Goal: Transaction & Acquisition: Purchase product/service

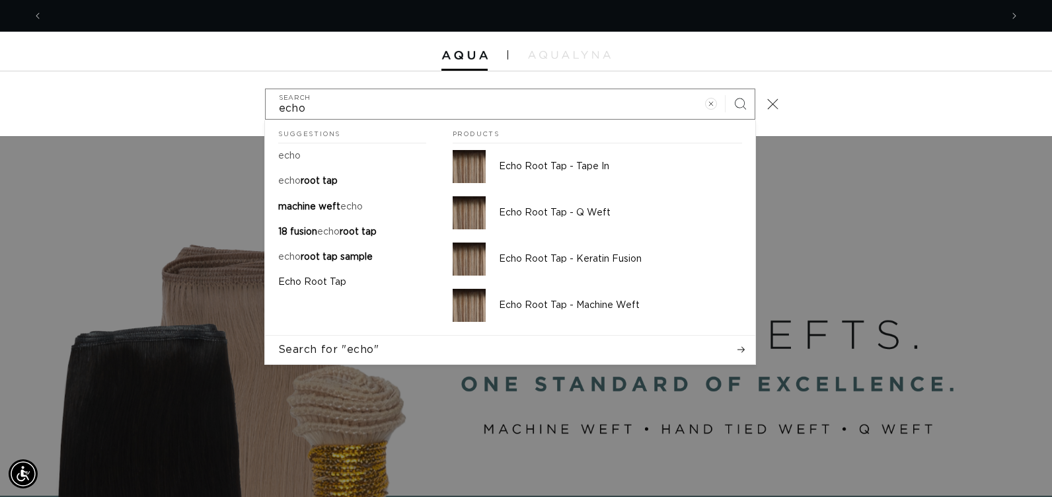
scroll to position [0, 1917]
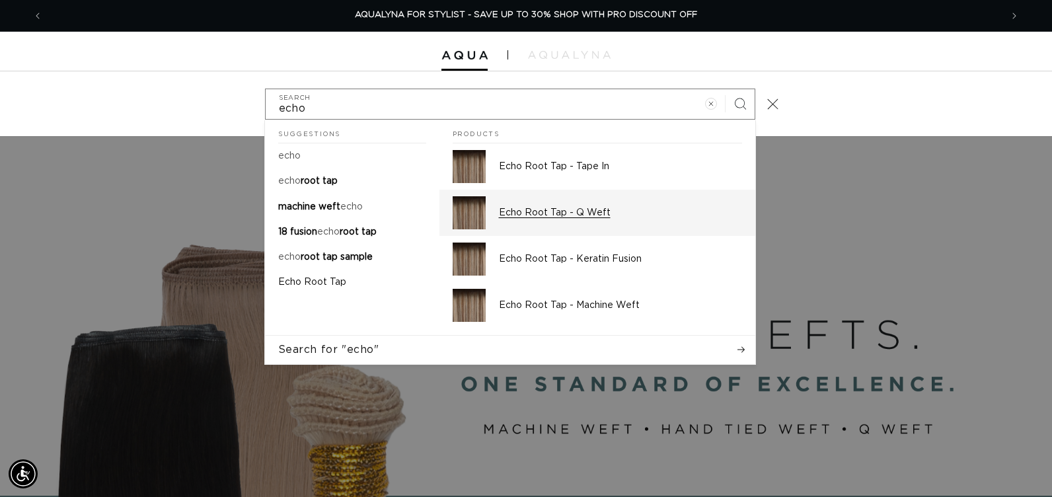
type input "echo"
click at [627, 213] on p "Echo Root Tap - Q Weft" at bounding box center [620, 213] width 243 height 12
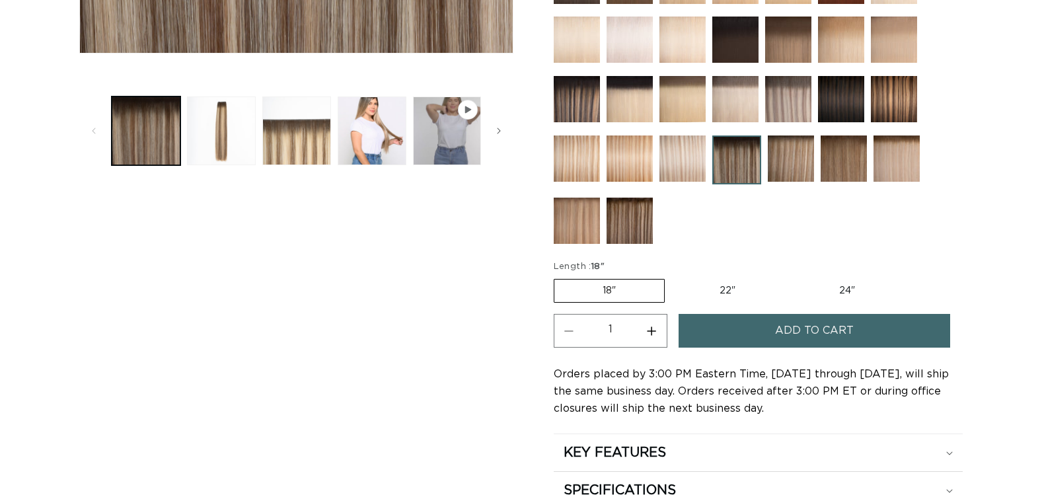
scroll to position [529, 0]
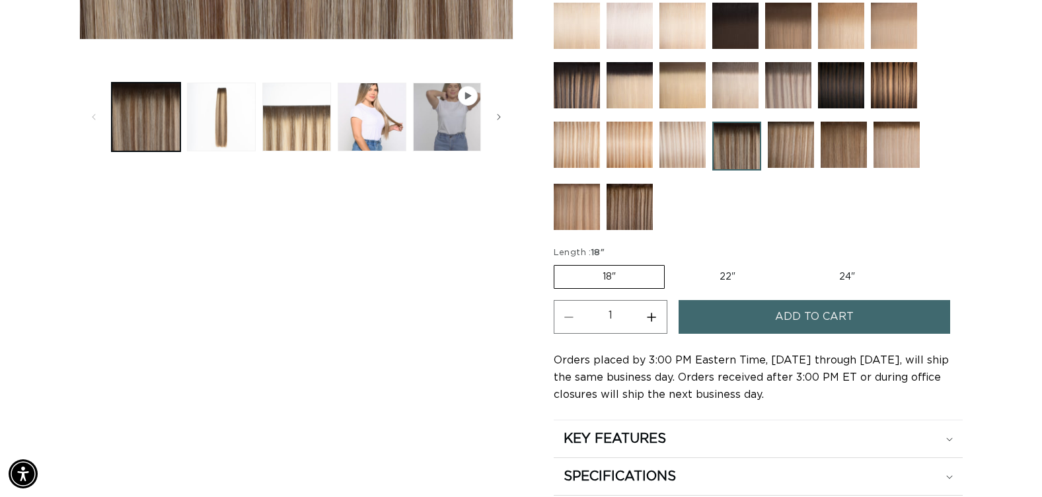
click at [736, 278] on label "22" Variant sold out or unavailable" at bounding box center [728, 277] width 112 height 22
click at [672, 263] on input "22" Variant sold out or unavailable" at bounding box center [672, 262] width 1 height 1
radio input "true"
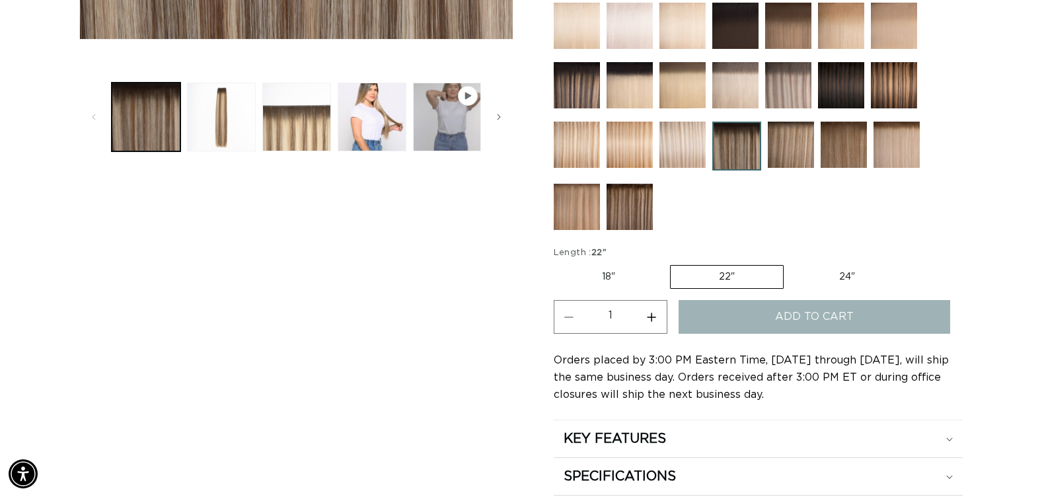
scroll to position [0, 949]
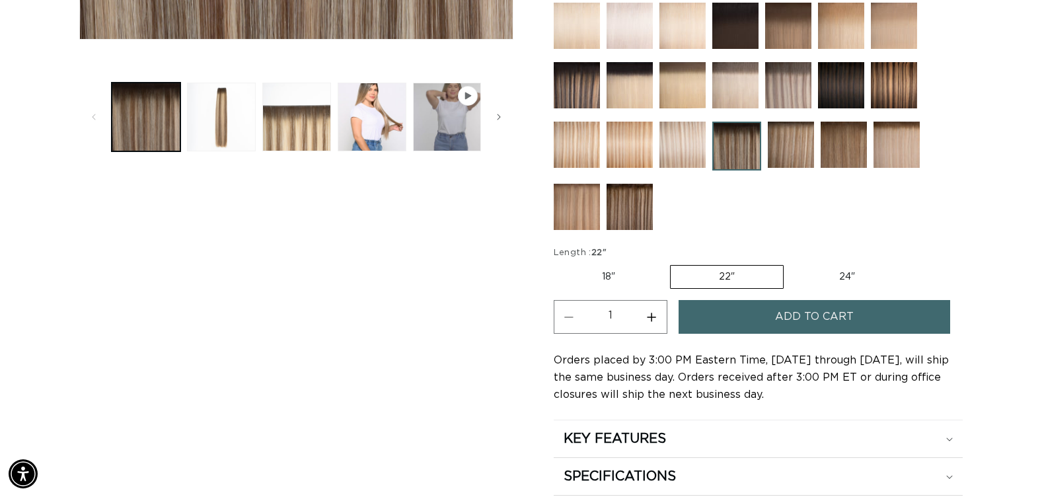
scroll to position [0, 1897]
